Goal: Check status: Check status

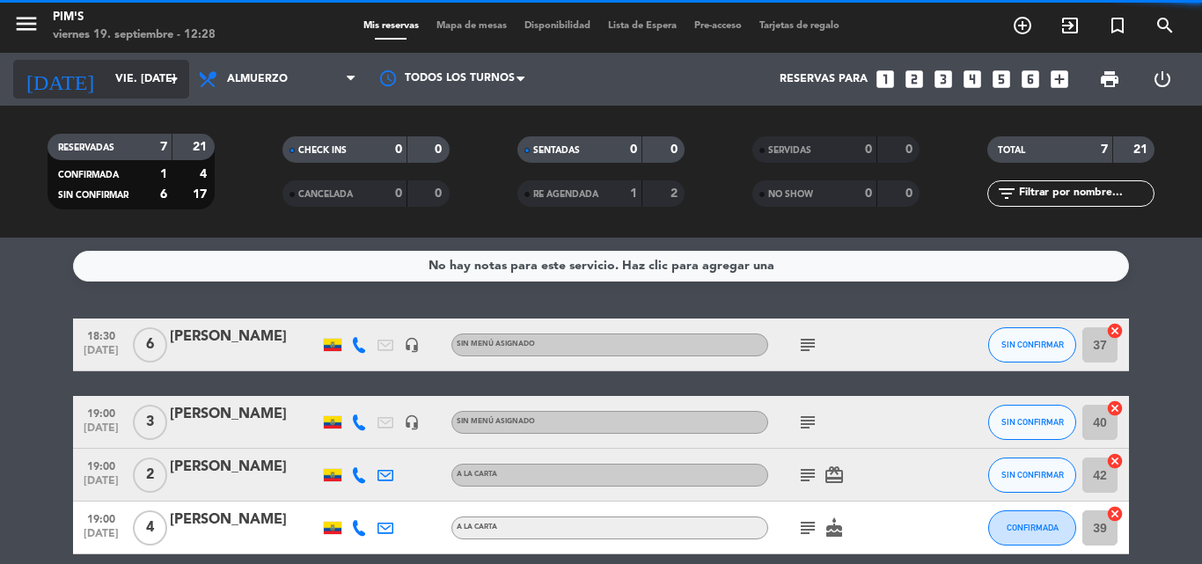
click at [109, 72] on input "vie. [DATE]" at bounding box center [180, 79] width 149 height 30
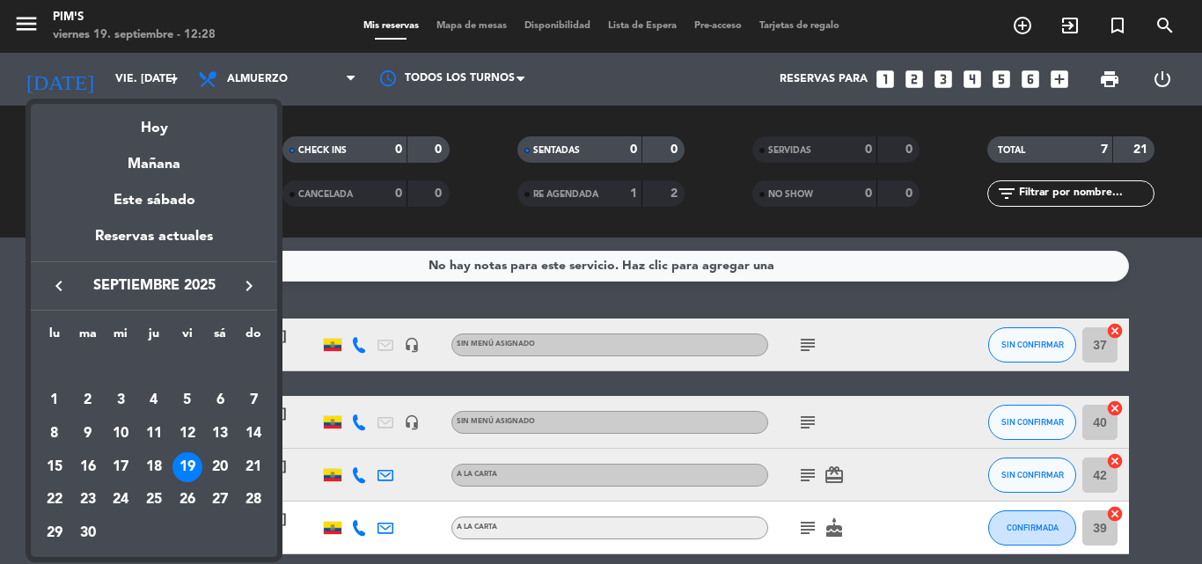
click at [154, 76] on div at bounding box center [601, 282] width 1202 height 564
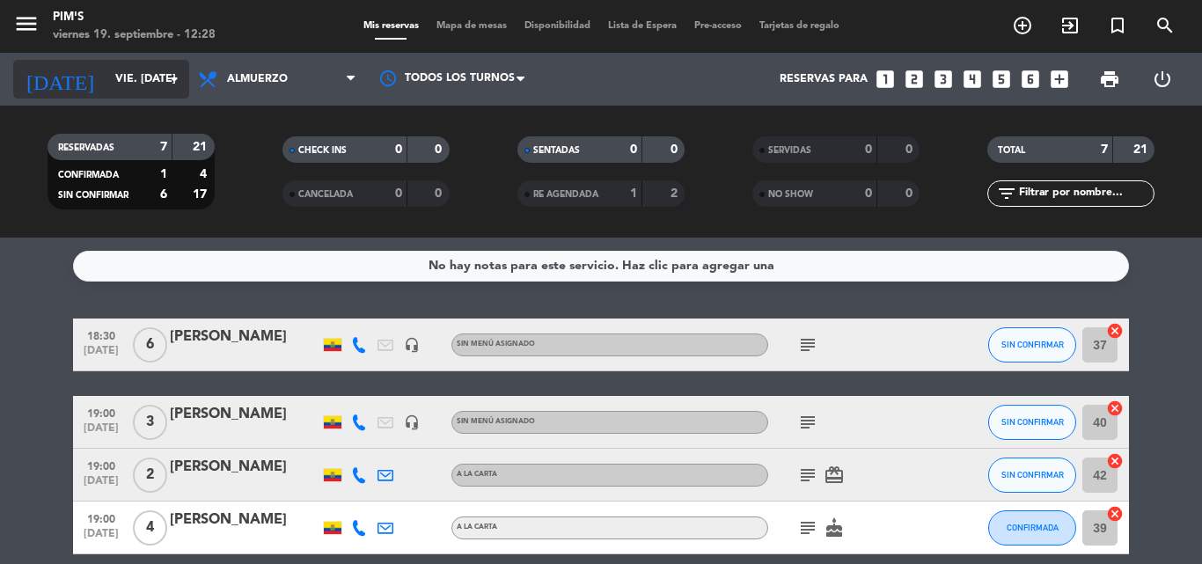
click at [169, 83] on icon "arrow_drop_down" at bounding box center [174, 79] width 21 height 21
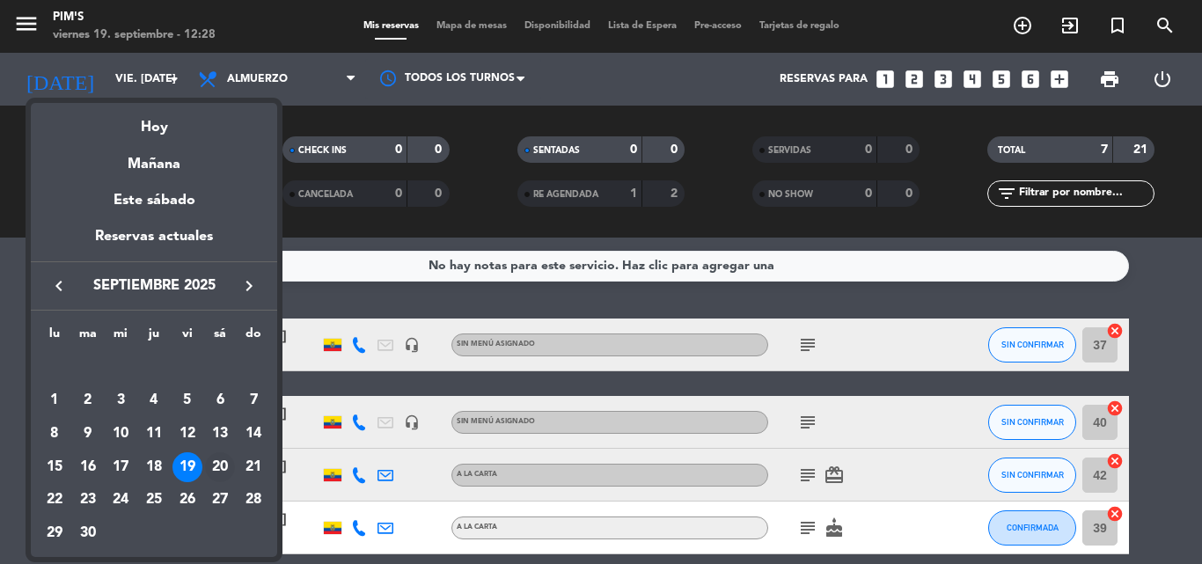
click at [216, 466] on div "20" at bounding box center [220, 467] width 30 height 30
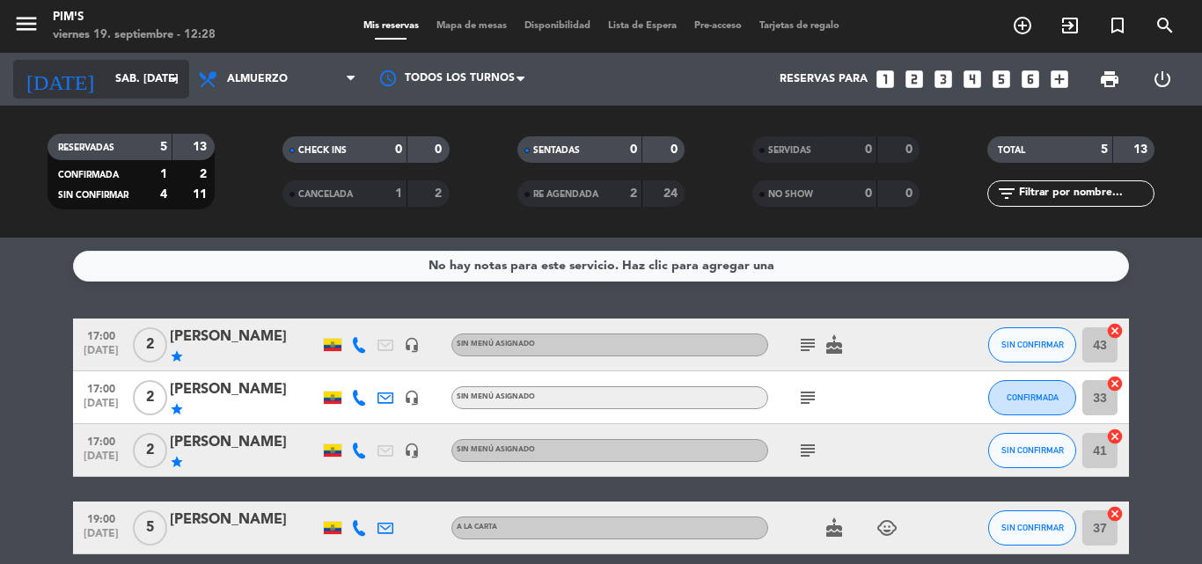
click at [125, 78] on input "sáb. [DATE]" at bounding box center [180, 79] width 149 height 30
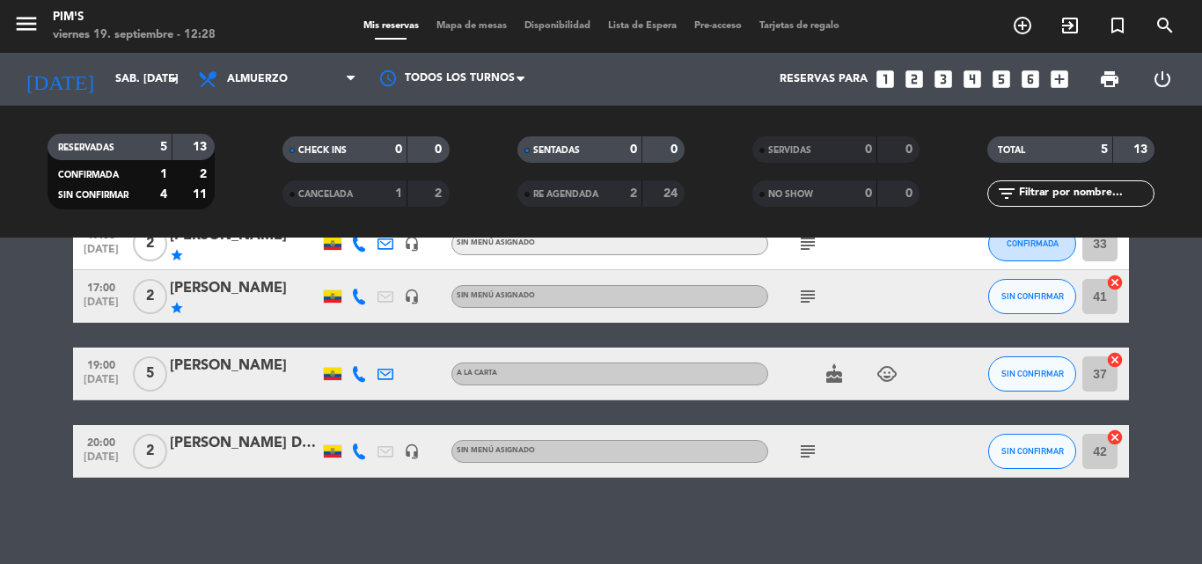
scroll to position [156, 0]
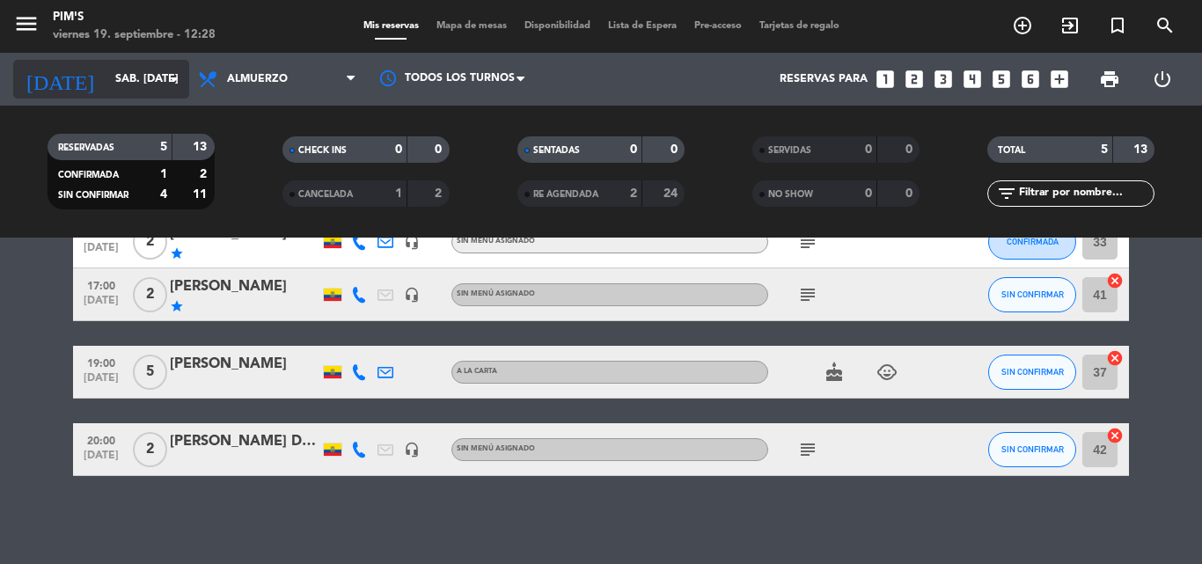
click at [175, 67] on input "sáb. [DATE]" at bounding box center [180, 79] width 149 height 30
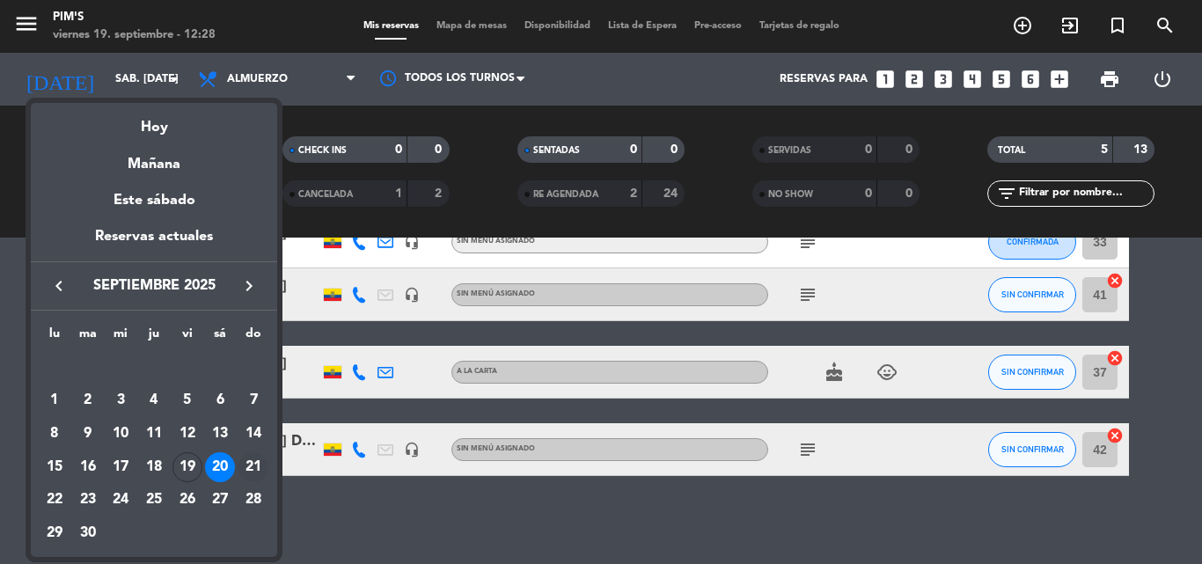
click at [249, 458] on div "21" at bounding box center [253, 467] width 30 height 30
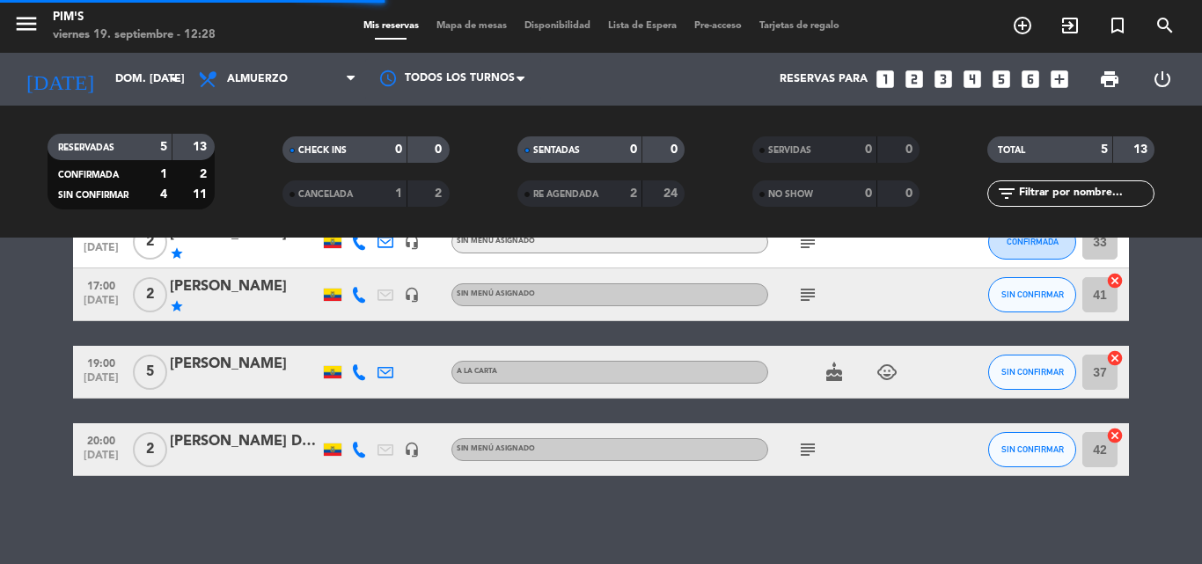
scroll to position [0, 0]
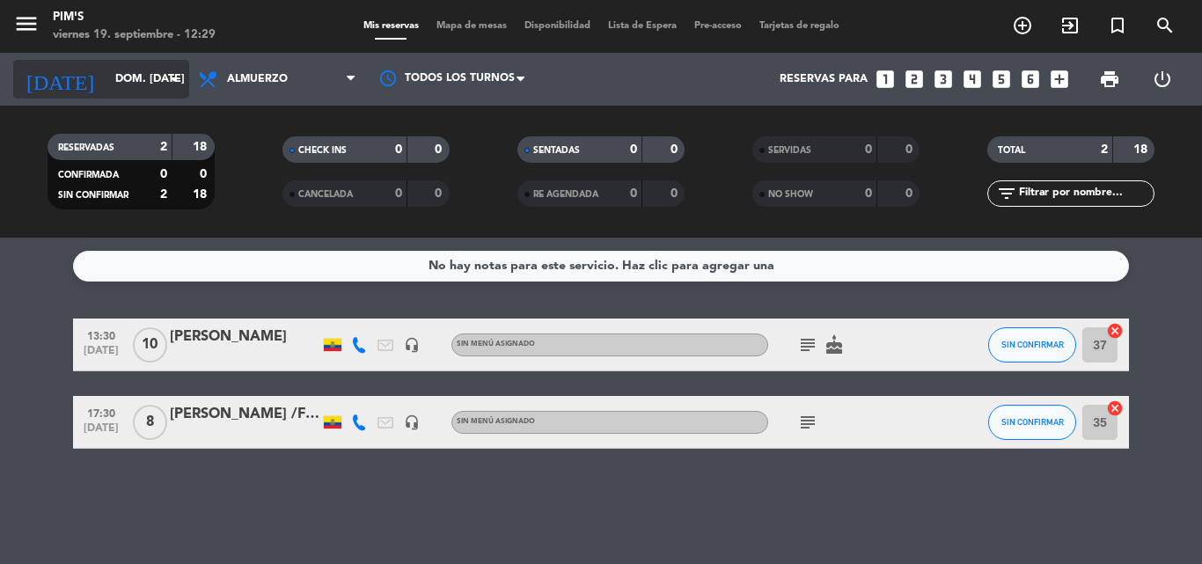
click at [153, 73] on input "dom. [DATE]" at bounding box center [180, 79] width 149 height 30
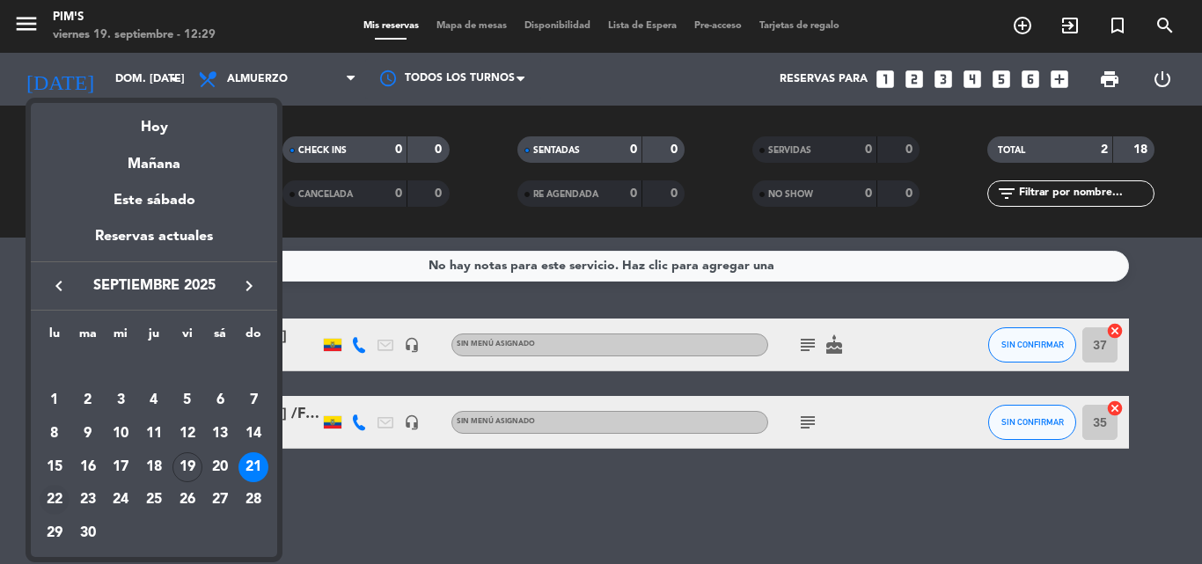
click at [48, 490] on div "22" at bounding box center [55, 500] width 30 height 30
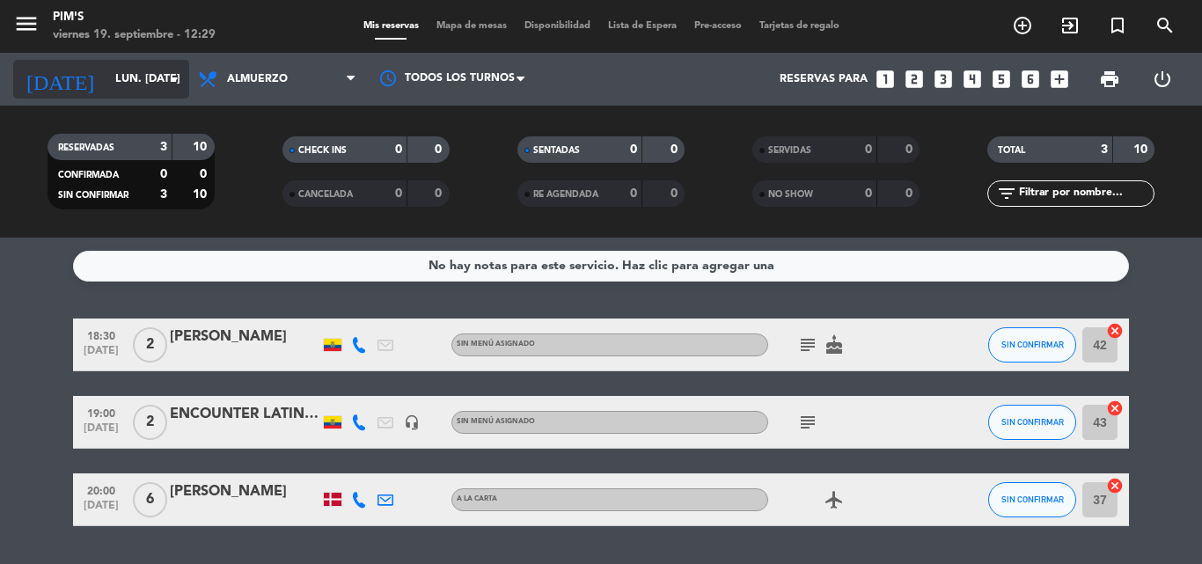
click at [151, 70] on input "lun. [DATE]" at bounding box center [180, 79] width 149 height 30
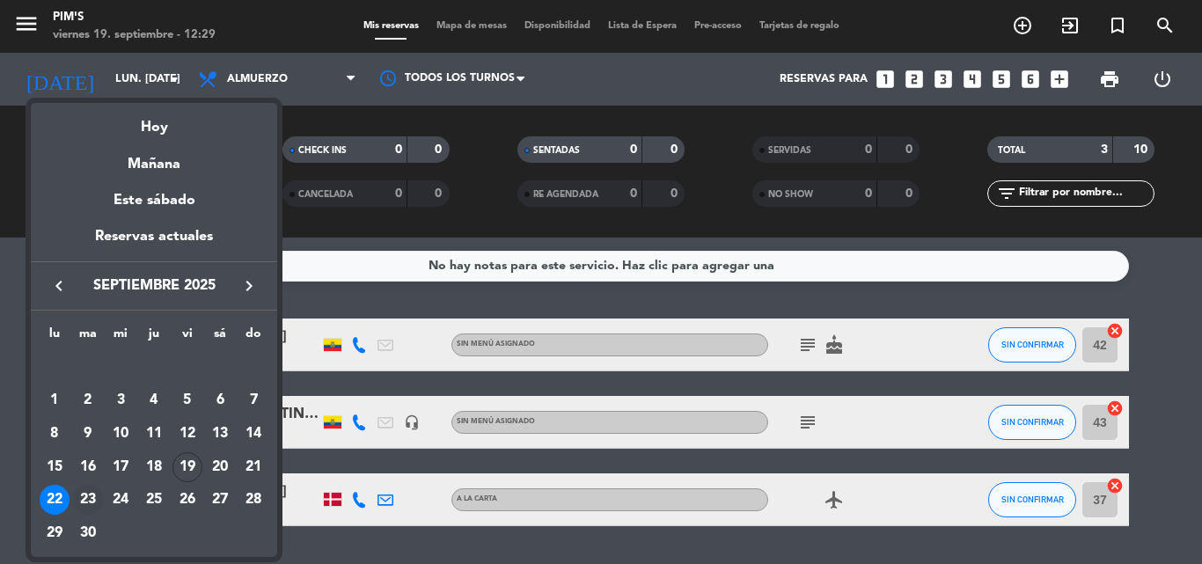
click at [84, 495] on div "23" at bounding box center [88, 500] width 30 height 30
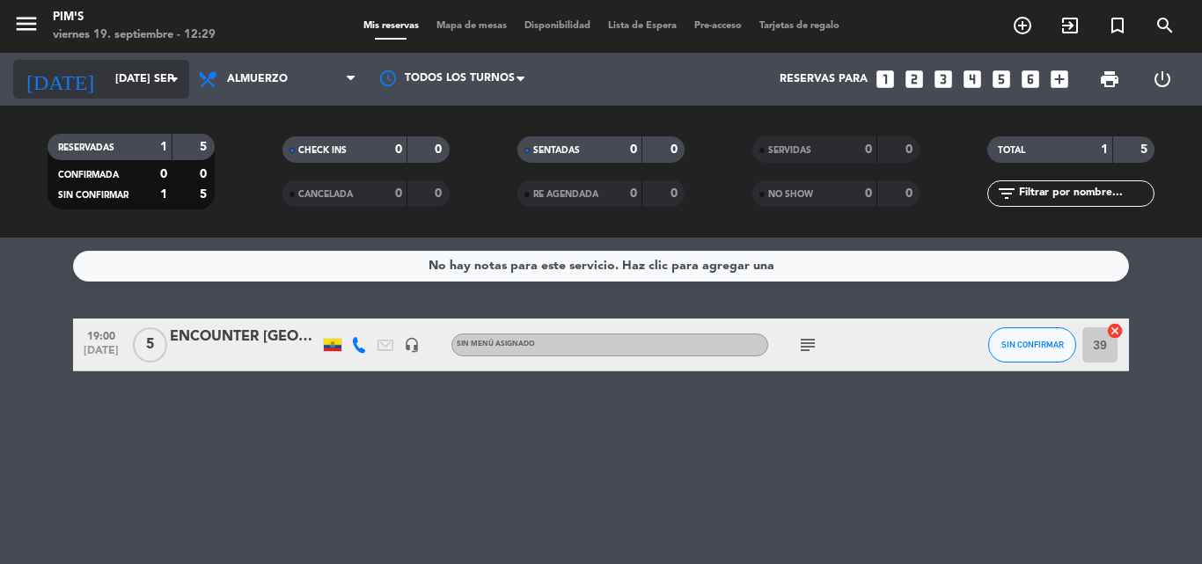
click at [164, 73] on icon "arrow_drop_down" at bounding box center [174, 79] width 21 height 21
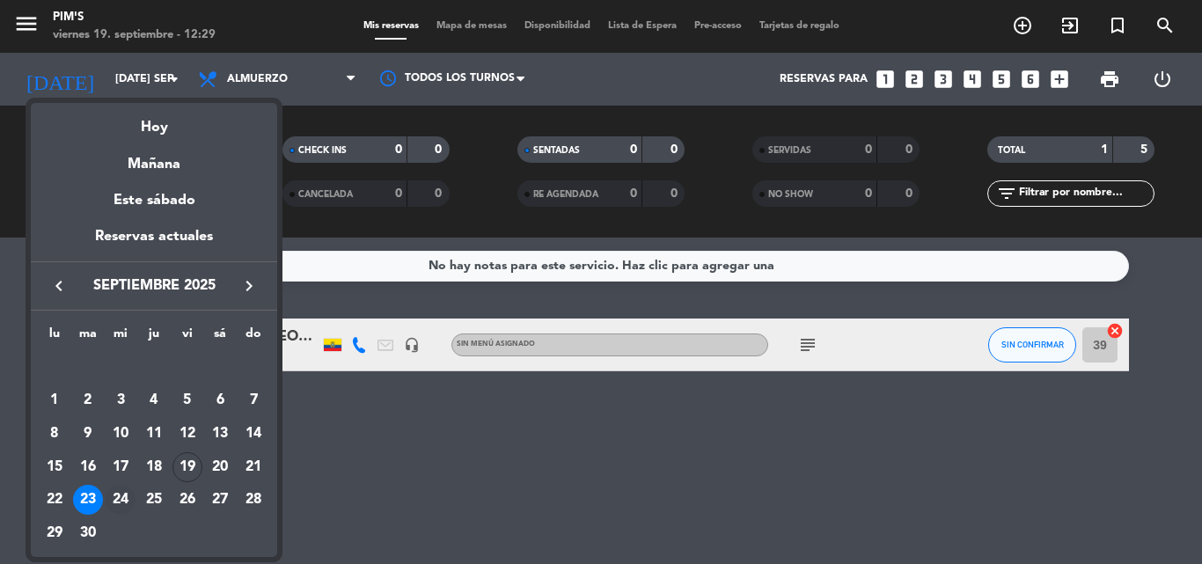
click at [117, 494] on div "24" at bounding box center [121, 500] width 30 height 30
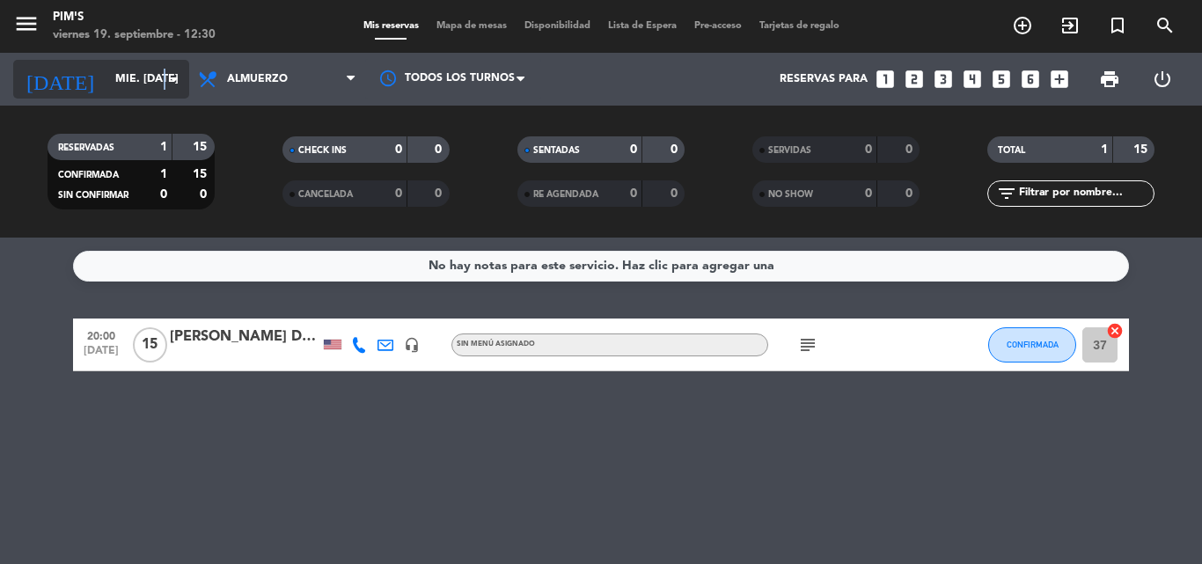
click at [164, 74] on icon "arrow_drop_down" at bounding box center [174, 79] width 21 height 21
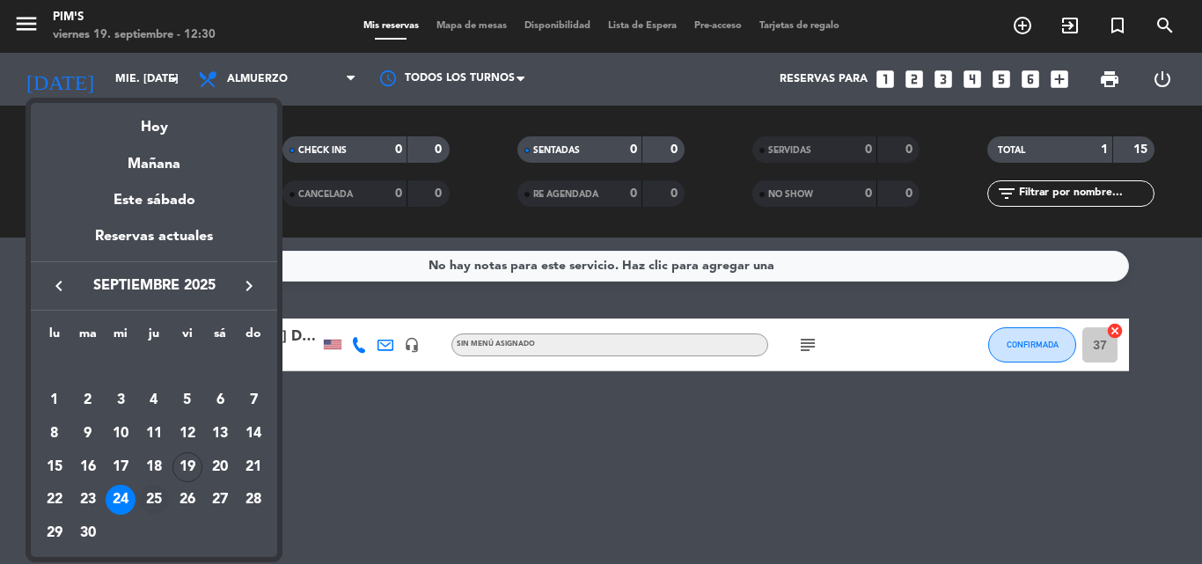
click at [150, 488] on div "25" at bounding box center [154, 500] width 30 height 30
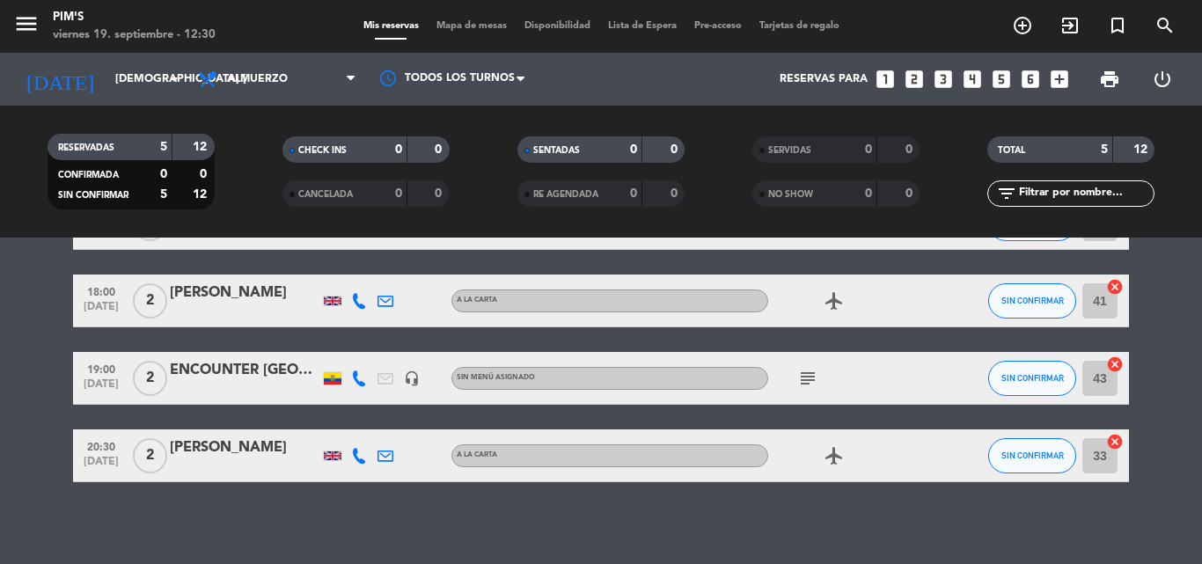
scroll to position [205, 0]
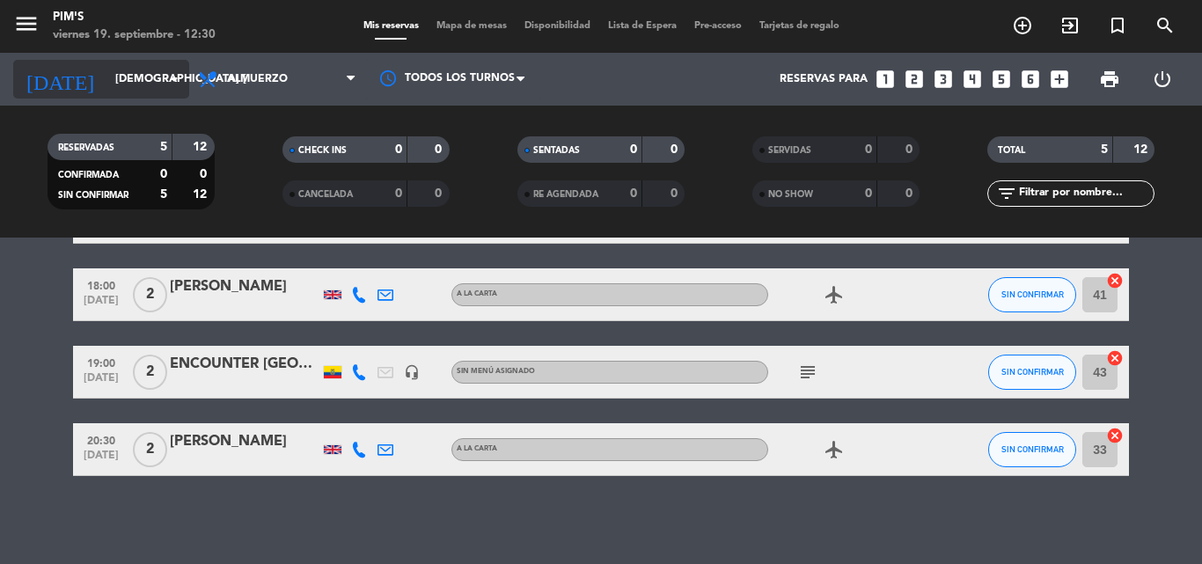
click at [162, 82] on input "[DEMOGRAPHIC_DATA] [DATE]" at bounding box center [180, 79] width 149 height 30
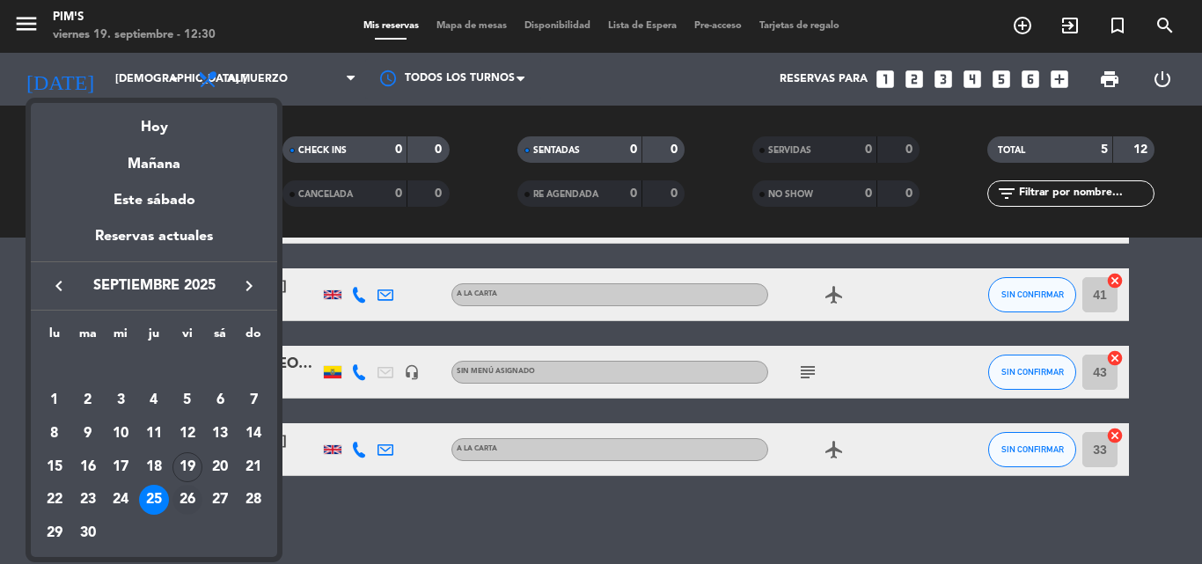
click at [186, 494] on div "26" at bounding box center [187, 500] width 30 height 30
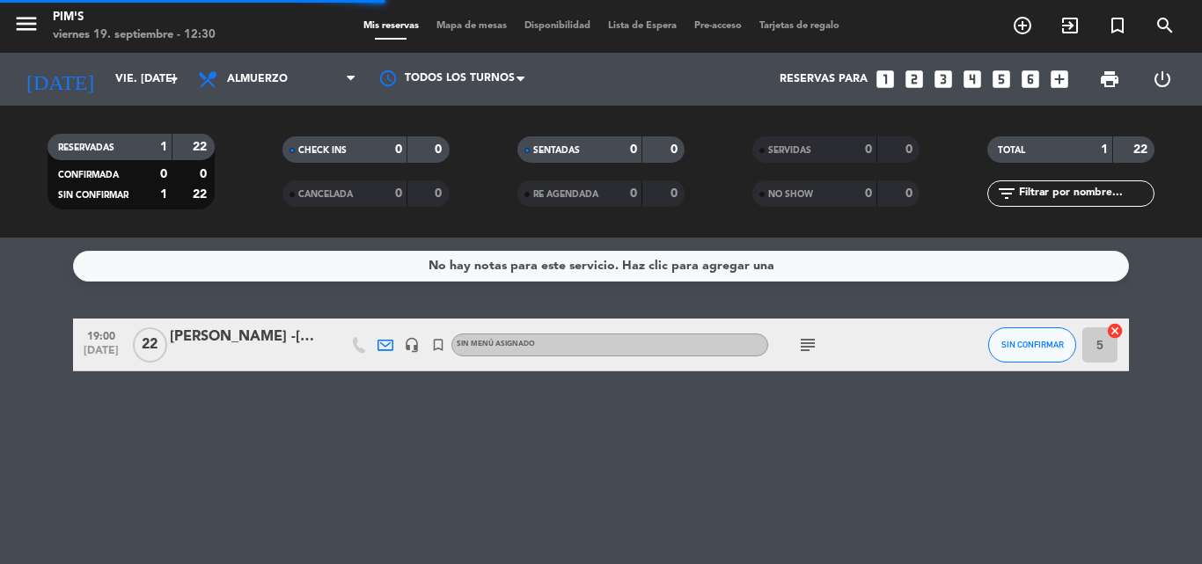
scroll to position [0, 0]
click at [231, 322] on div "19:00 [DATE] [PERSON_NAME] -[PERSON_NAME] headset_mic turned_in_not Sin menú as…" at bounding box center [601, 345] width 1056 height 53
click at [235, 334] on div "[PERSON_NAME] -[PERSON_NAME]" at bounding box center [245, 337] width 150 height 23
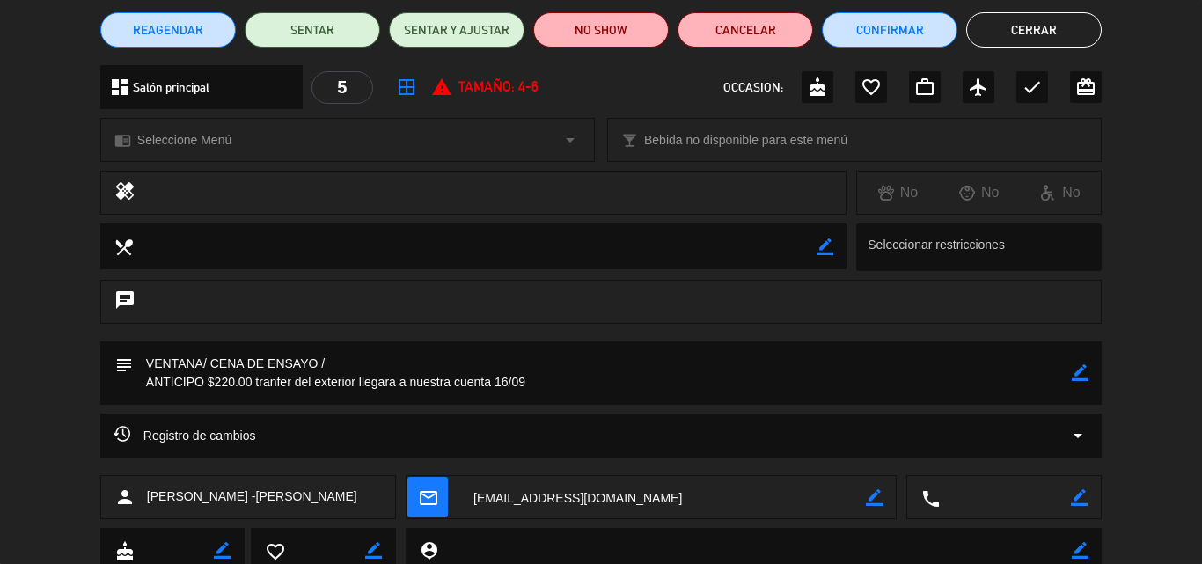
scroll to position [176, 0]
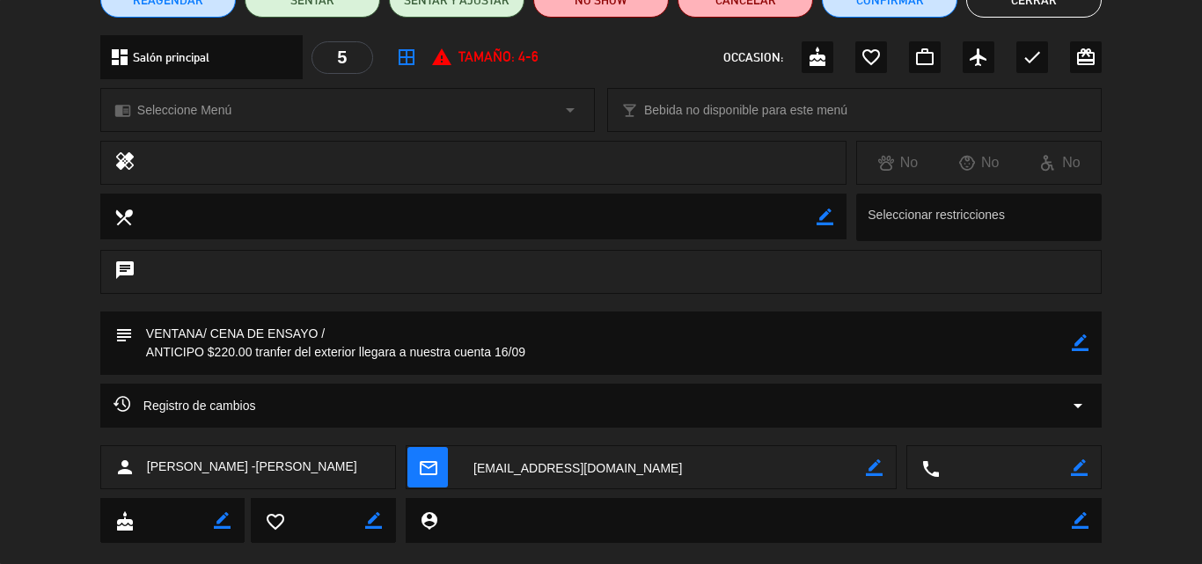
click at [1046, 9] on button "Cerrar" at bounding box center [1034, -1] width 136 height 35
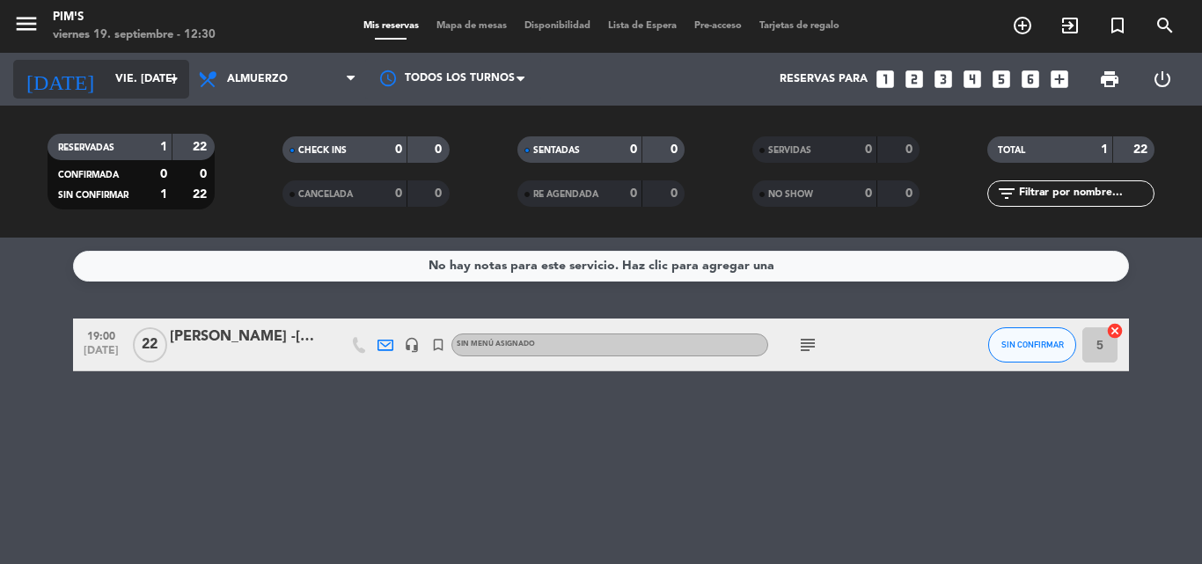
click at [163, 76] on input "vie. [DATE]" at bounding box center [180, 79] width 149 height 30
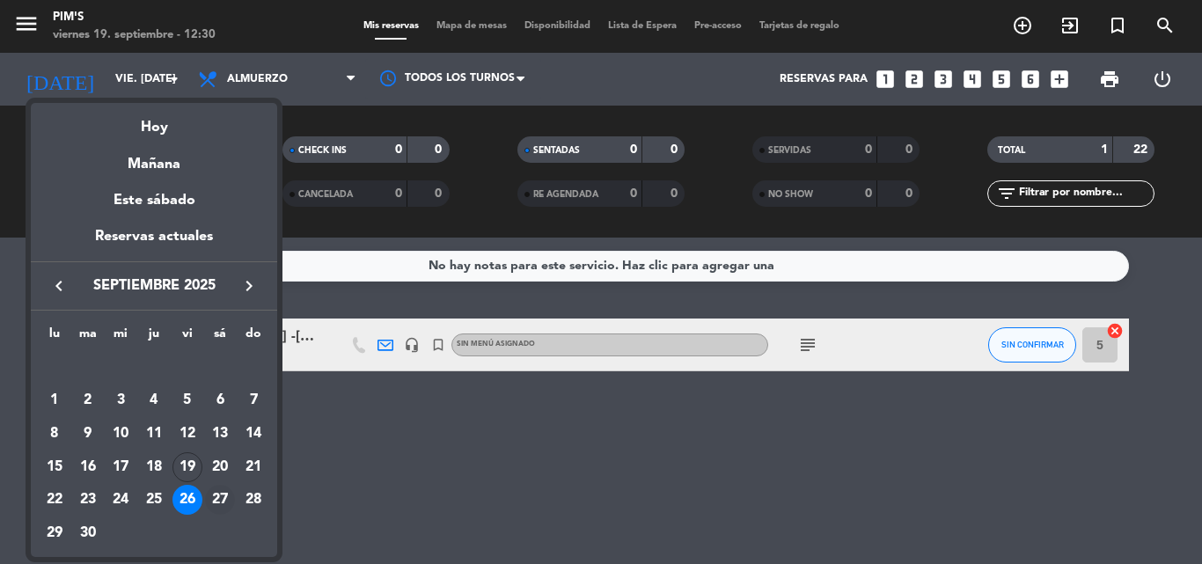
click at [219, 496] on div "27" at bounding box center [220, 500] width 30 height 30
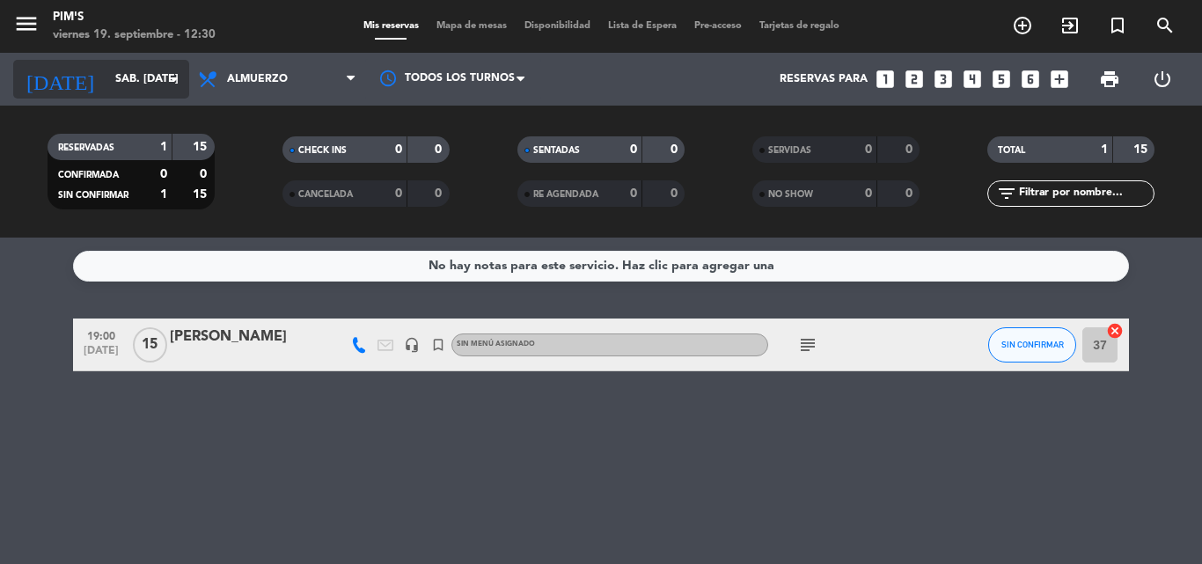
click at [163, 74] on input "sáb. [DATE]" at bounding box center [180, 79] width 149 height 30
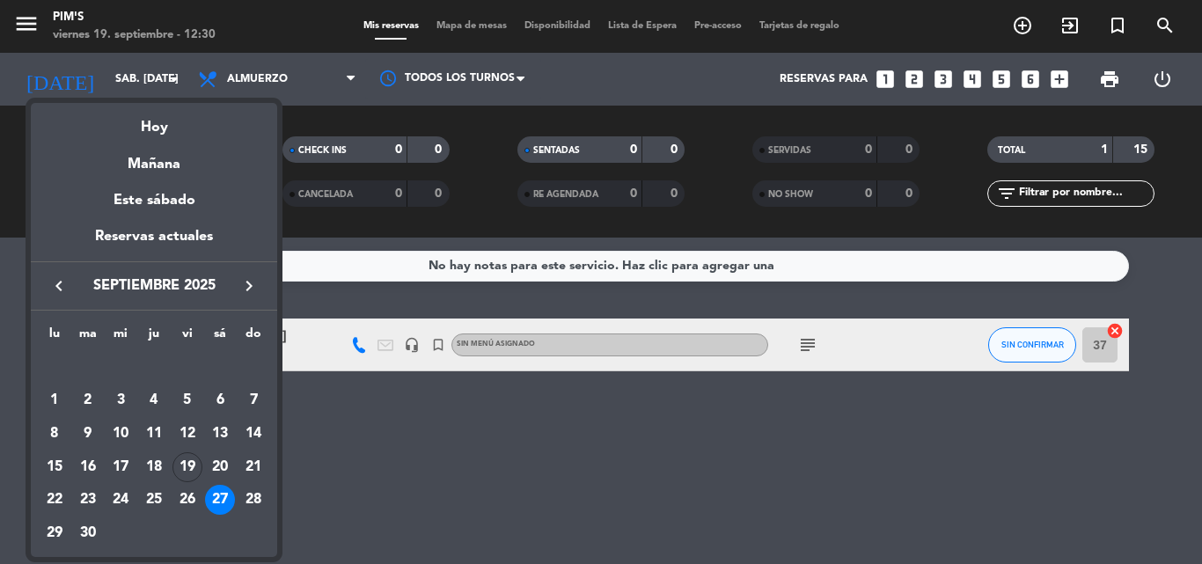
click at [217, 494] on div "27" at bounding box center [220, 500] width 30 height 30
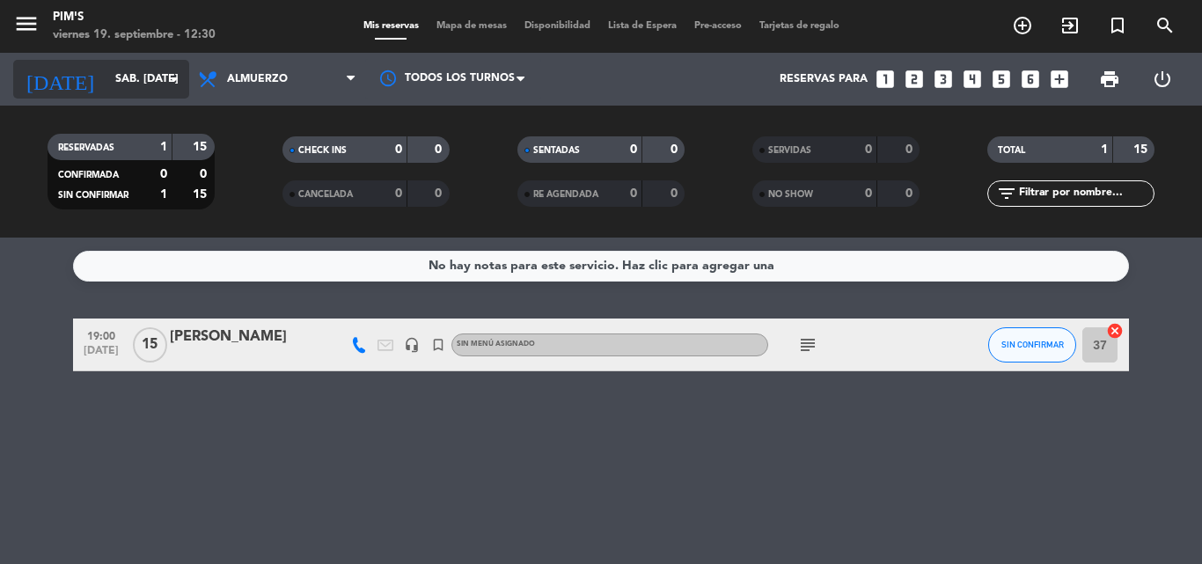
click at [172, 79] on icon "arrow_drop_down" at bounding box center [174, 79] width 21 height 21
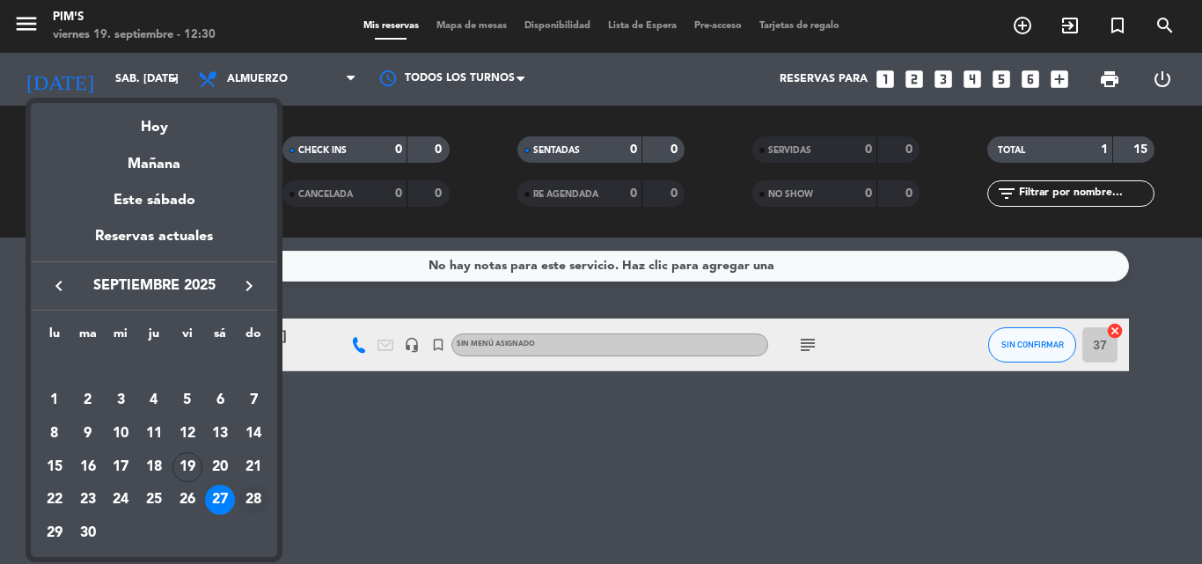
click at [253, 497] on div "28" at bounding box center [253, 500] width 30 height 30
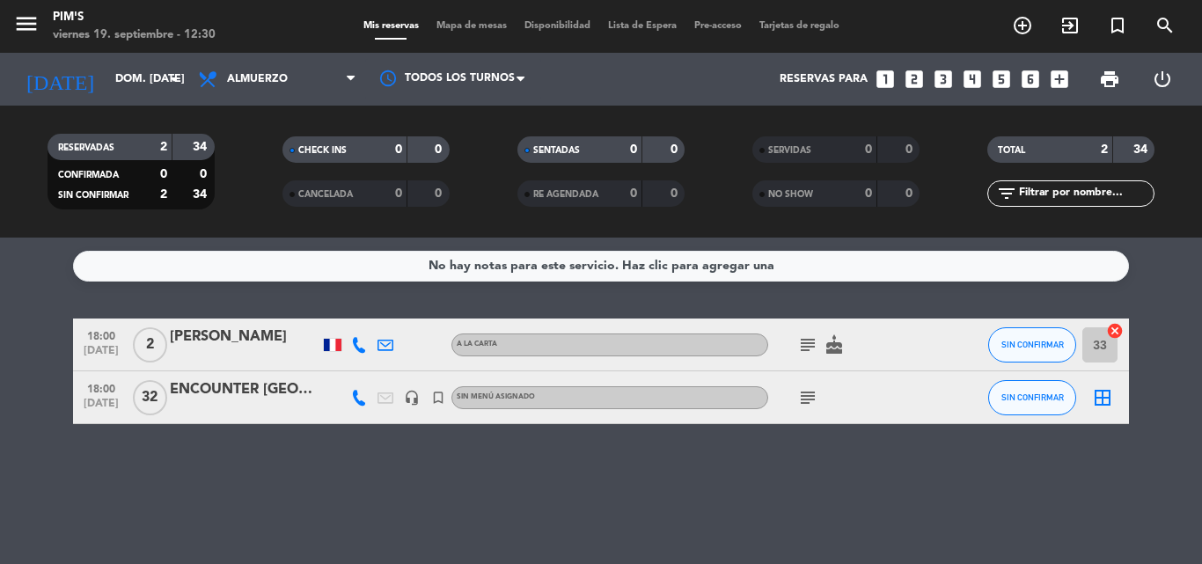
click at [213, 385] on div "ENCOUNTER [GEOGRAPHIC_DATA]" at bounding box center [245, 389] width 150 height 23
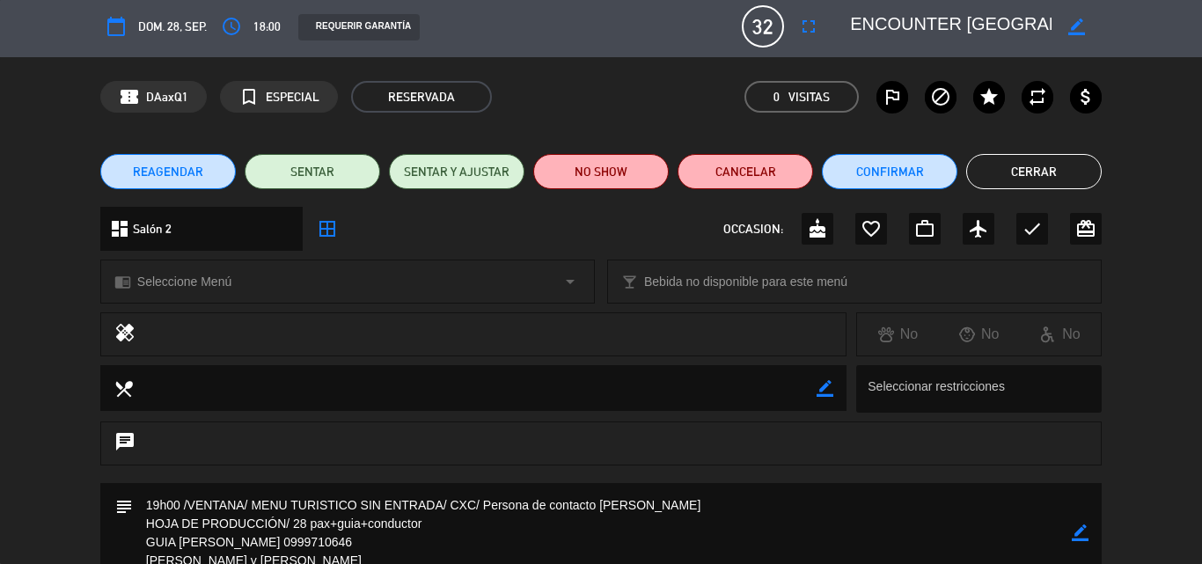
scroll to position [0, 0]
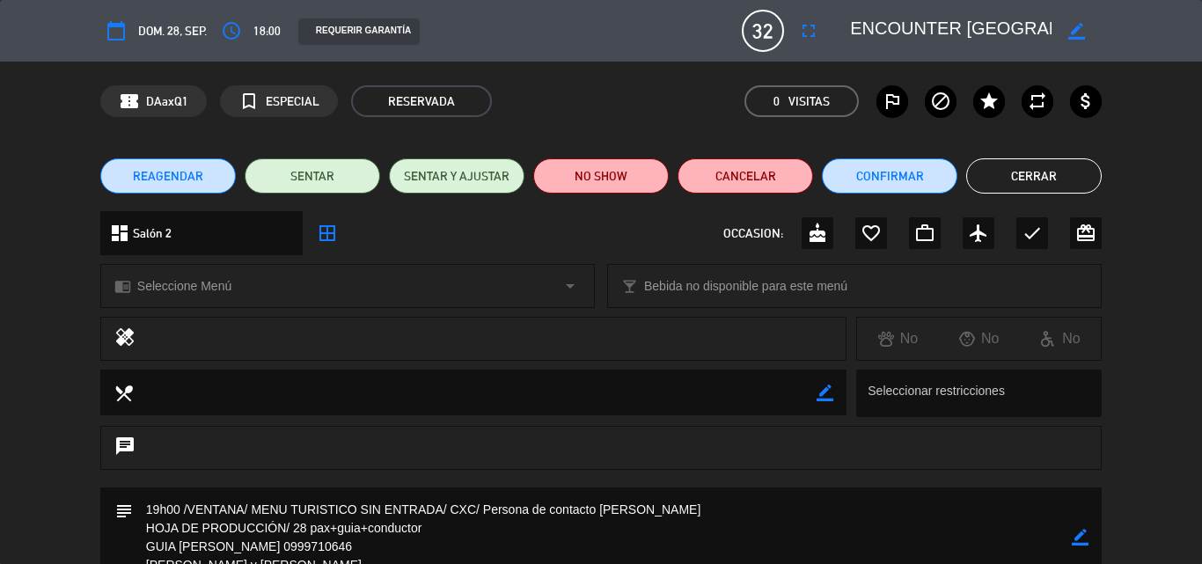
click at [1049, 176] on button "Cerrar" at bounding box center [1034, 175] width 136 height 35
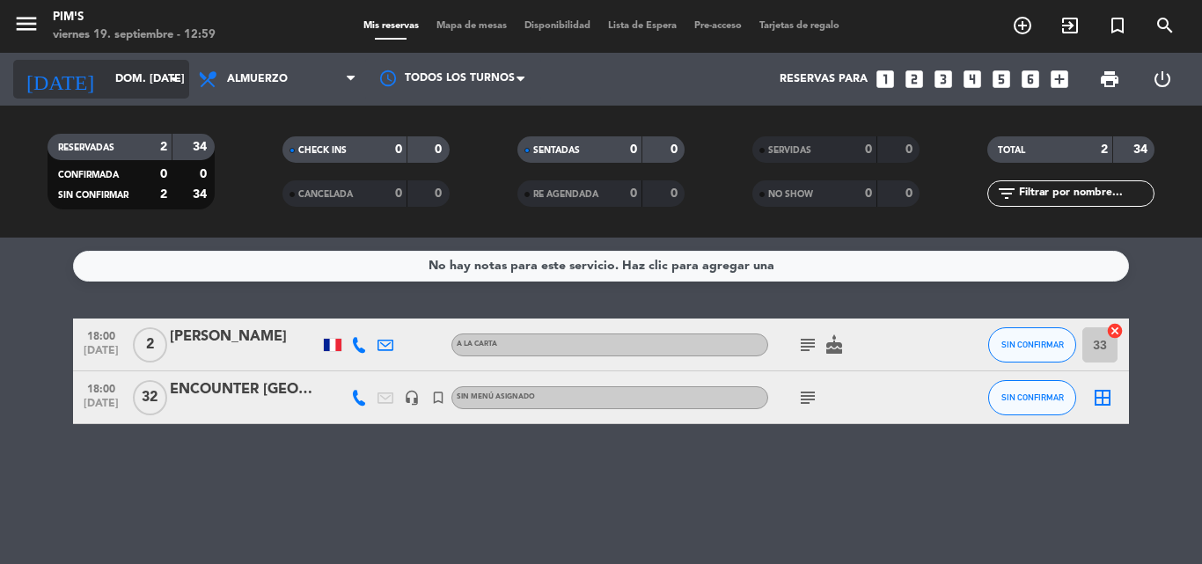
click at [169, 77] on icon "arrow_drop_down" at bounding box center [174, 79] width 21 height 21
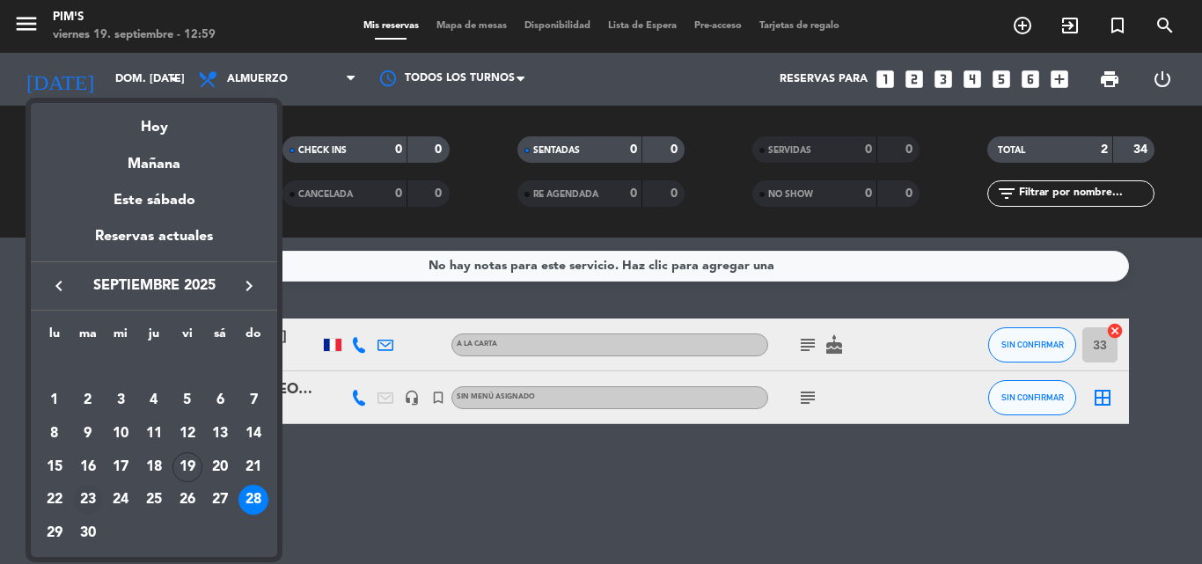
click at [91, 496] on div "23" at bounding box center [88, 500] width 30 height 30
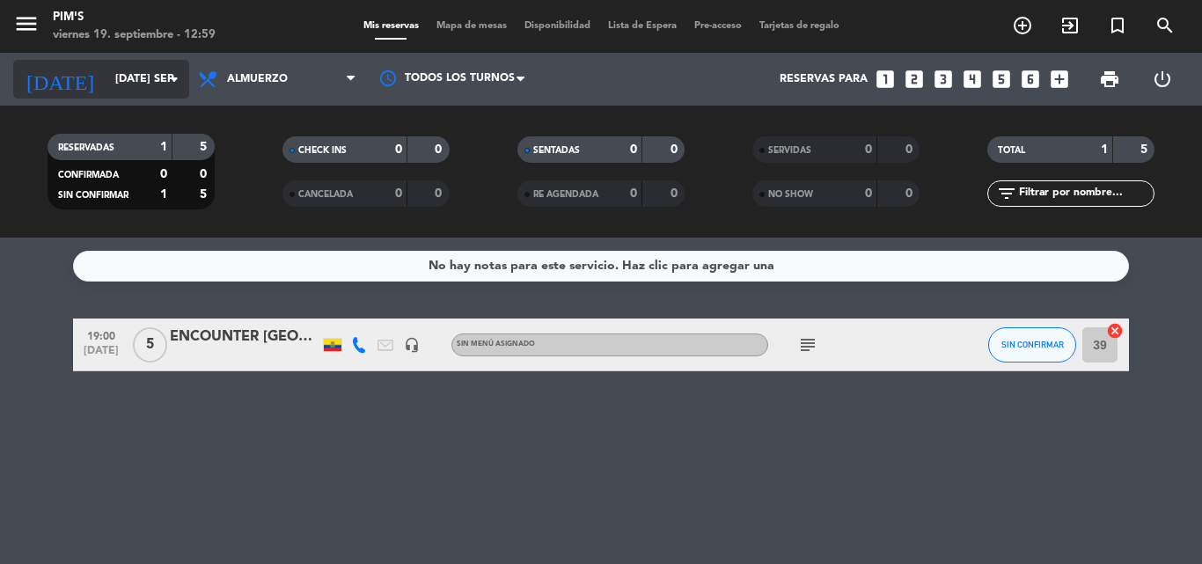
click at [160, 77] on input "[DATE] sep." at bounding box center [180, 79] width 149 height 30
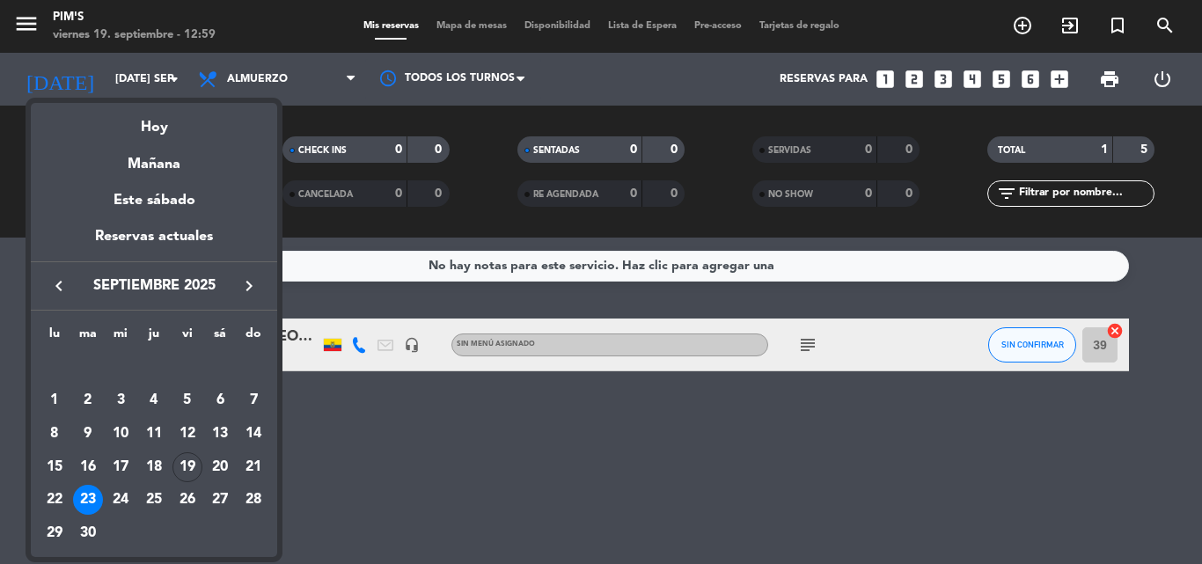
click at [89, 496] on div "23" at bounding box center [88, 500] width 30 height 30
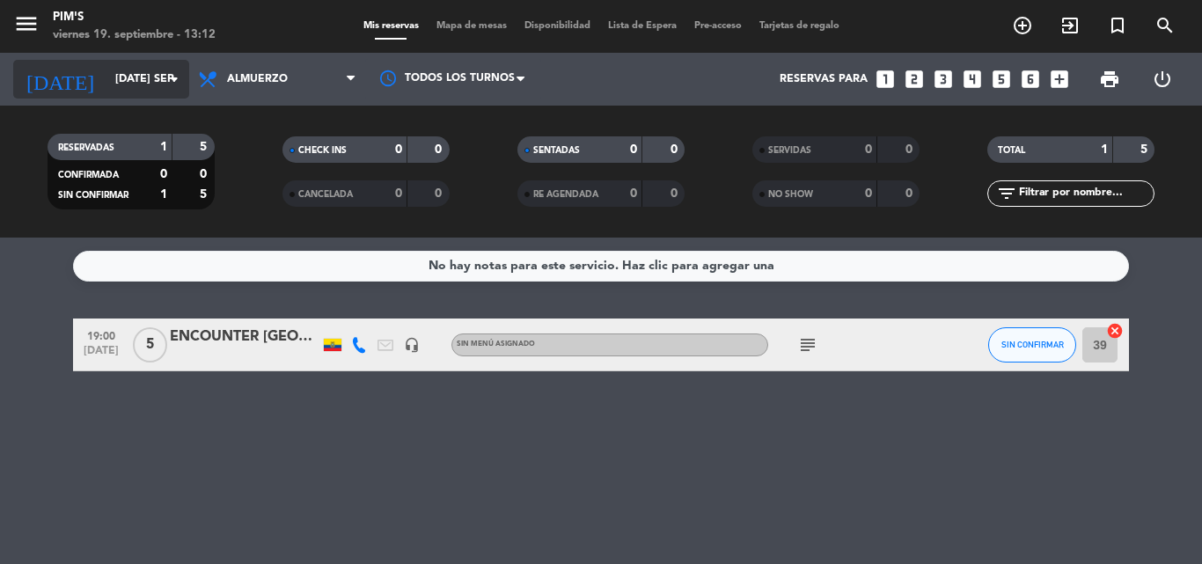
click at [167, 75] on icon "arrow_drop_down" at bounding box center [174, 79] width 21 height 21
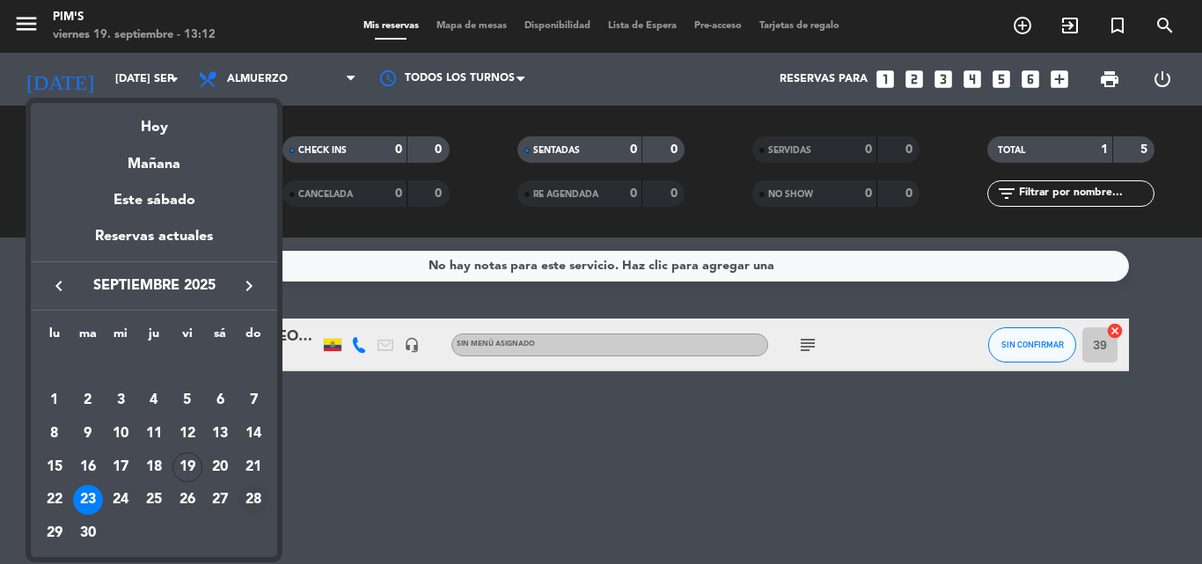
click at [249, 491] on div "28" at bounding box center [253, 500] width 30 height 30
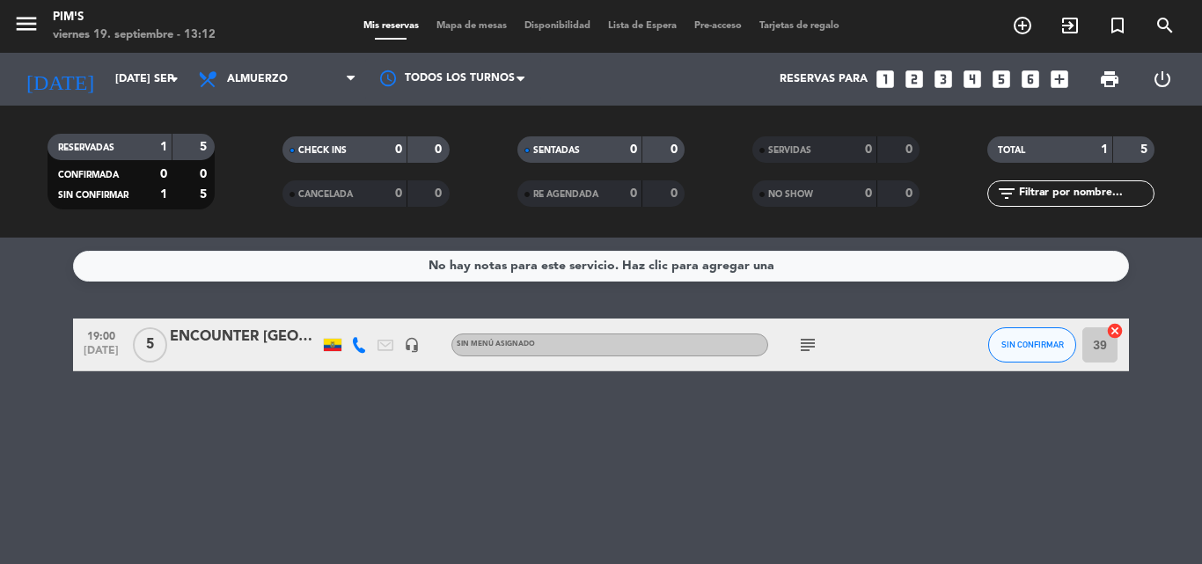
type input "dom. [DATE]"
